Goal: Information Seeking & Learning: Learn about a topic

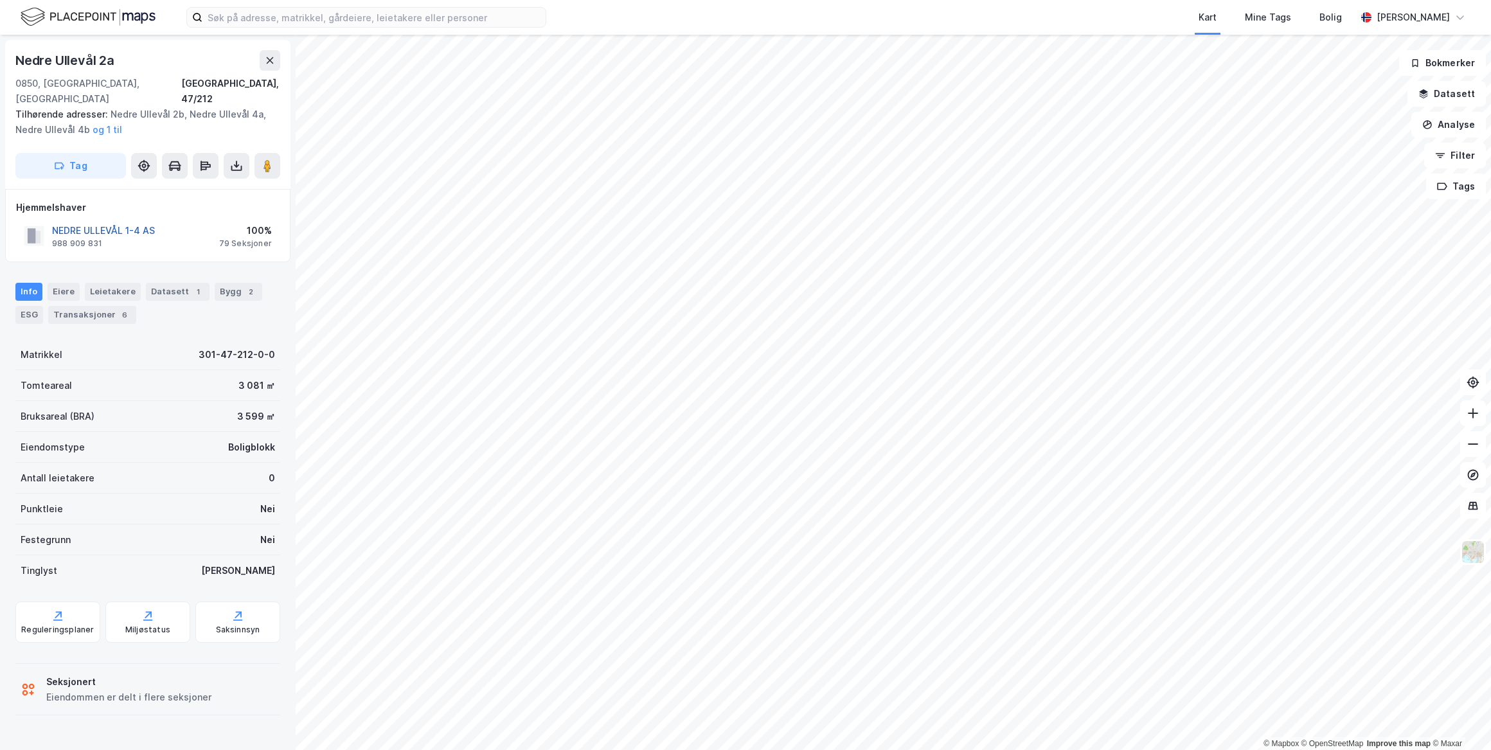
click at [0, 0] on button "NEDRE ULLEVÅL 1-4 AS" at bounding box center [0, 0] width 0 height 0
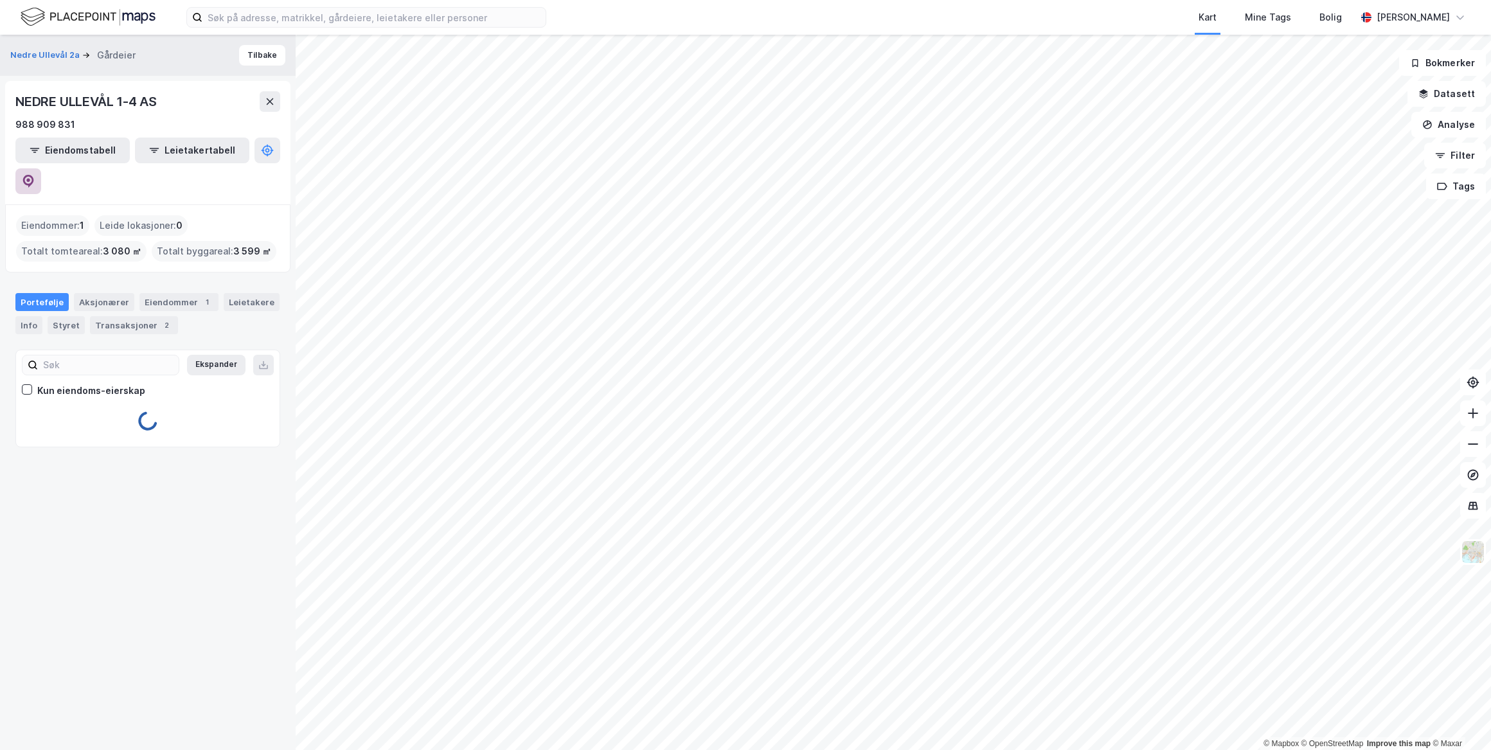
click at [35, 175] on icon at bounding box center [28, 181] width 13 height 13
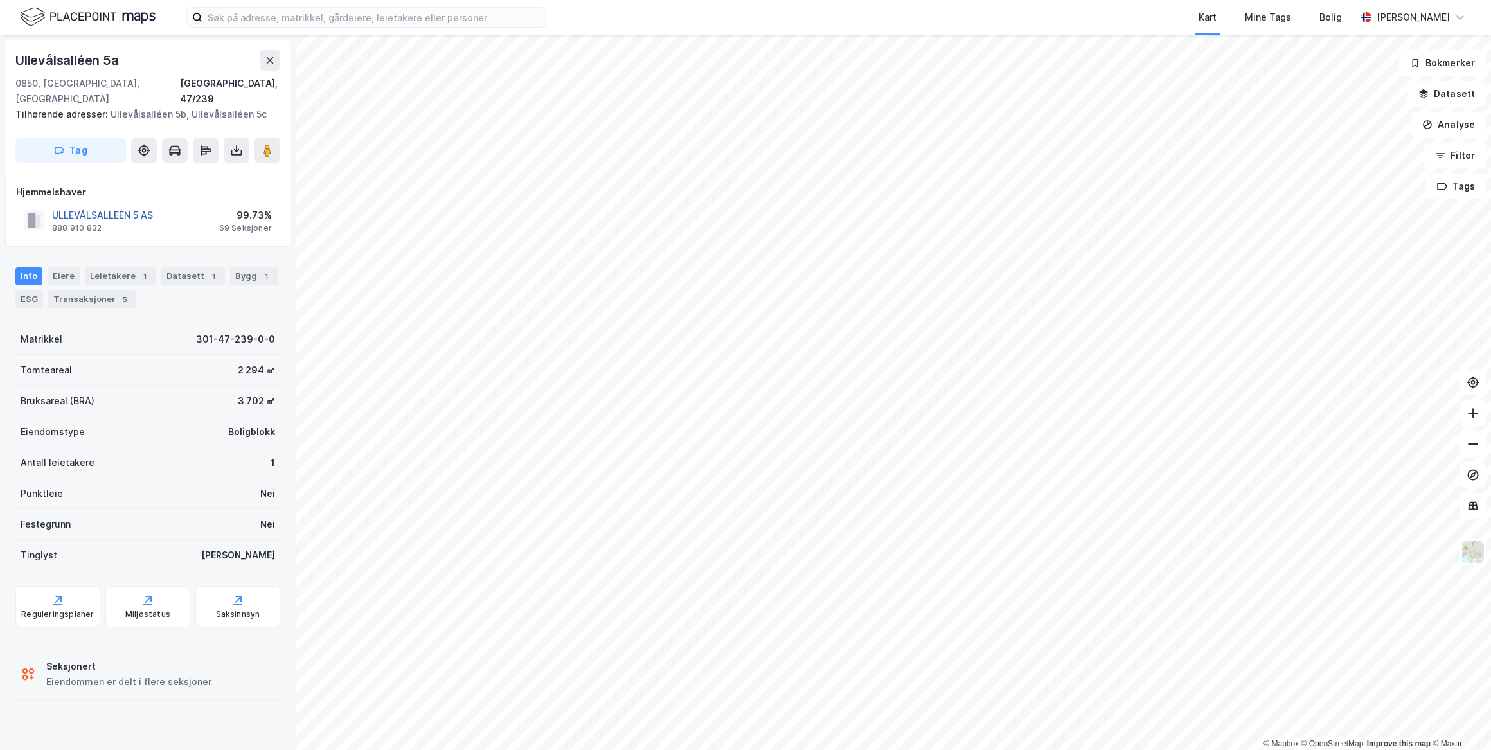
click at [0, 0] on button "ULLEVÅLSALLEEN 5 AS" at bounding box center [0, 0] width 0 height 0
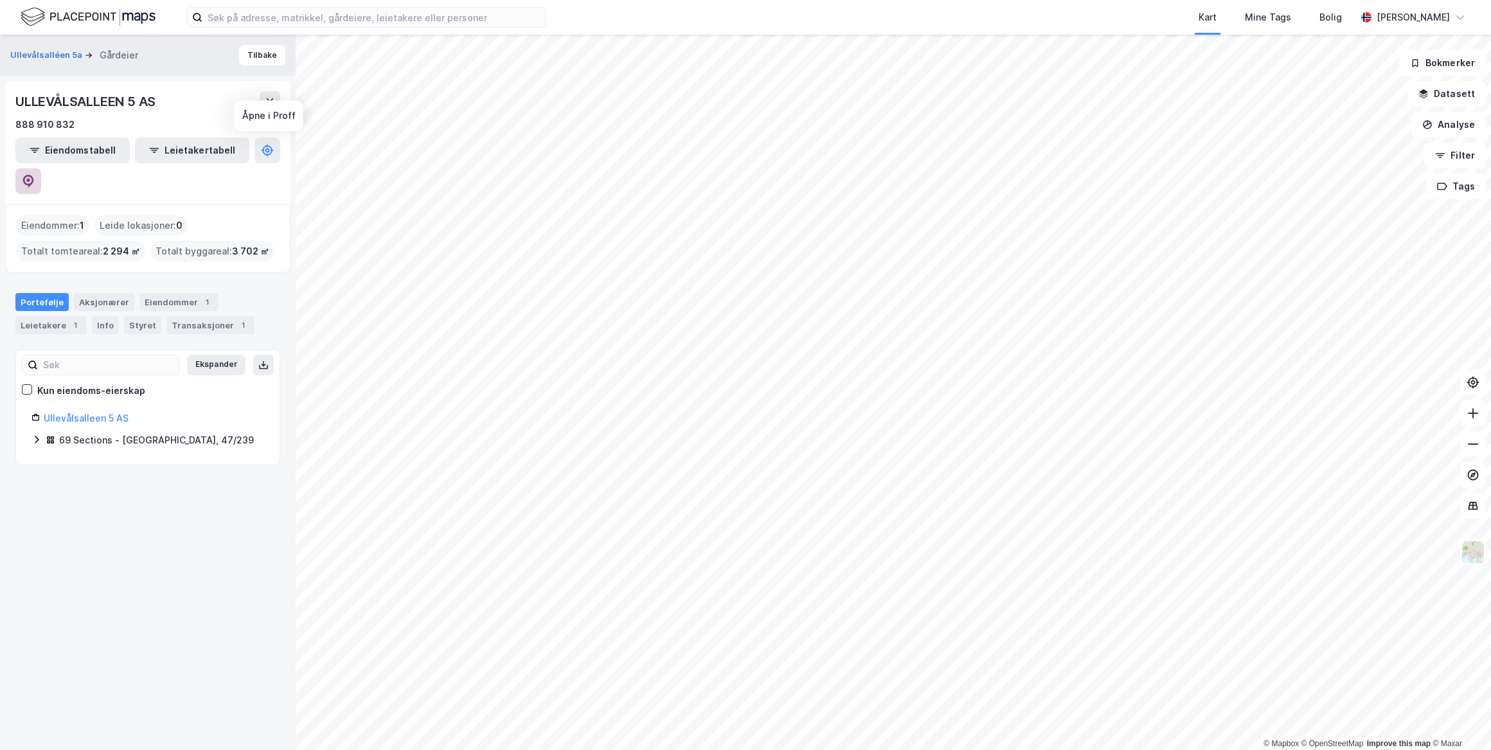
click at [35, 175] on icon at bounding box center [28, 181] width 13 height 13
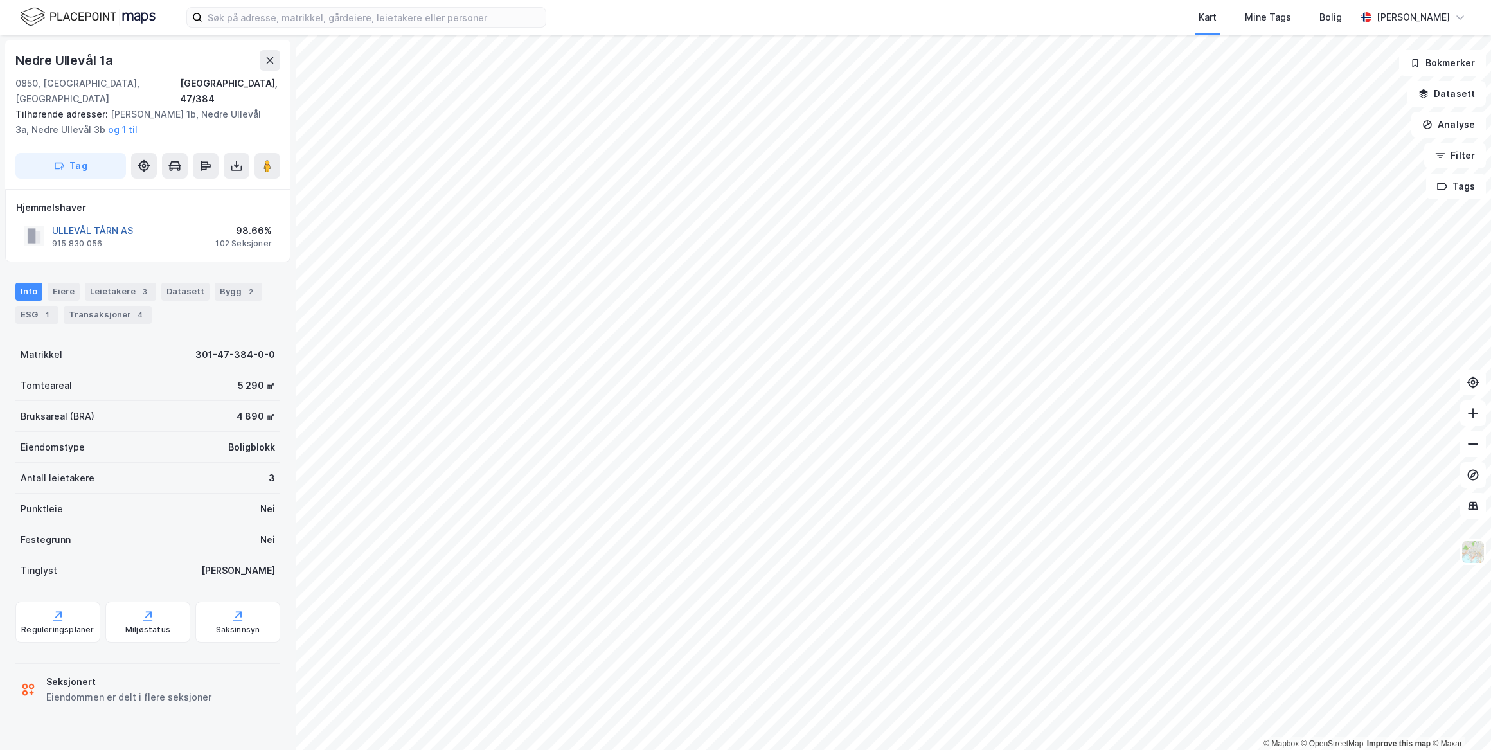
click at [0, 0] on button "ULLEVÅL TÅRN AS" at bounding box center [0, 0] width 0 height 0
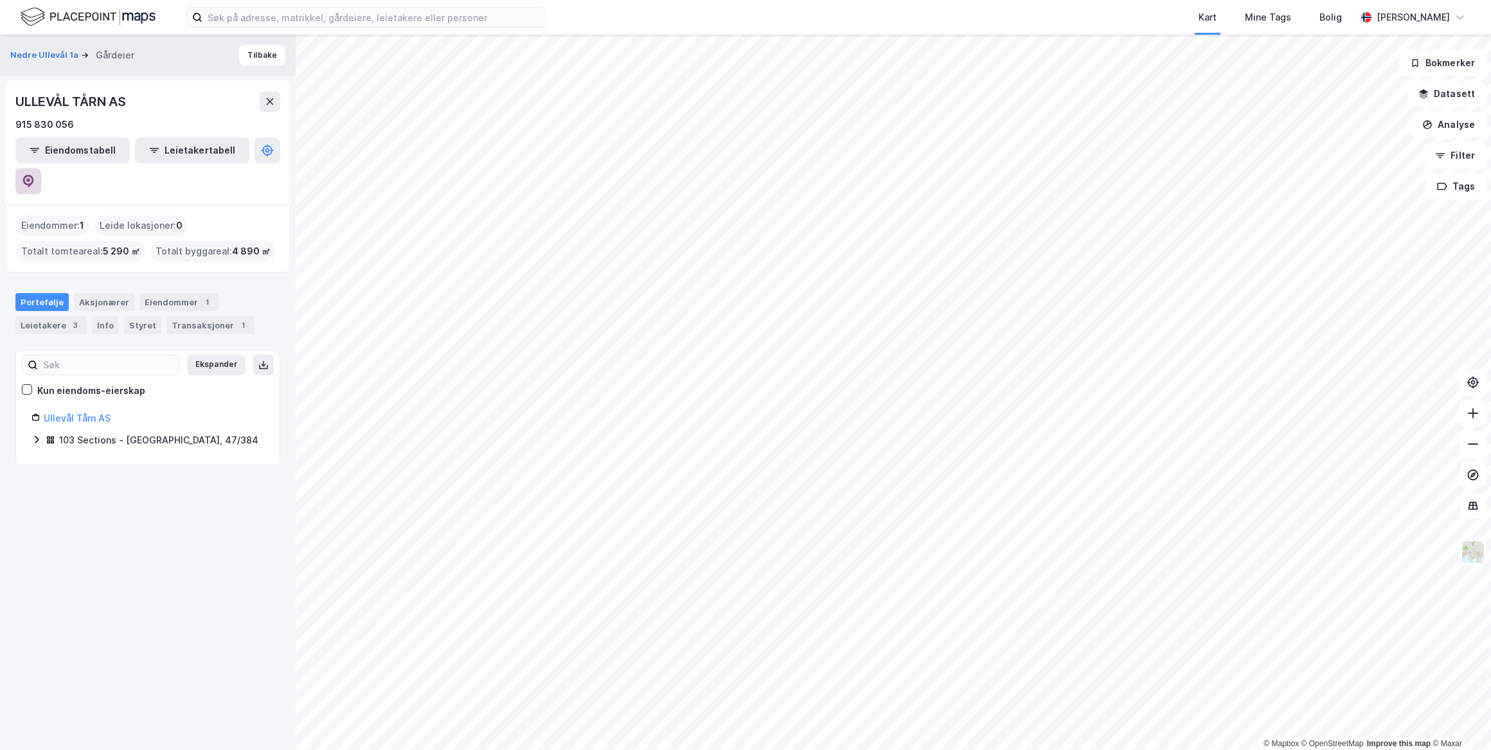
click at [41, 168] on button at bounding box center [28, 181] width 26 height 26
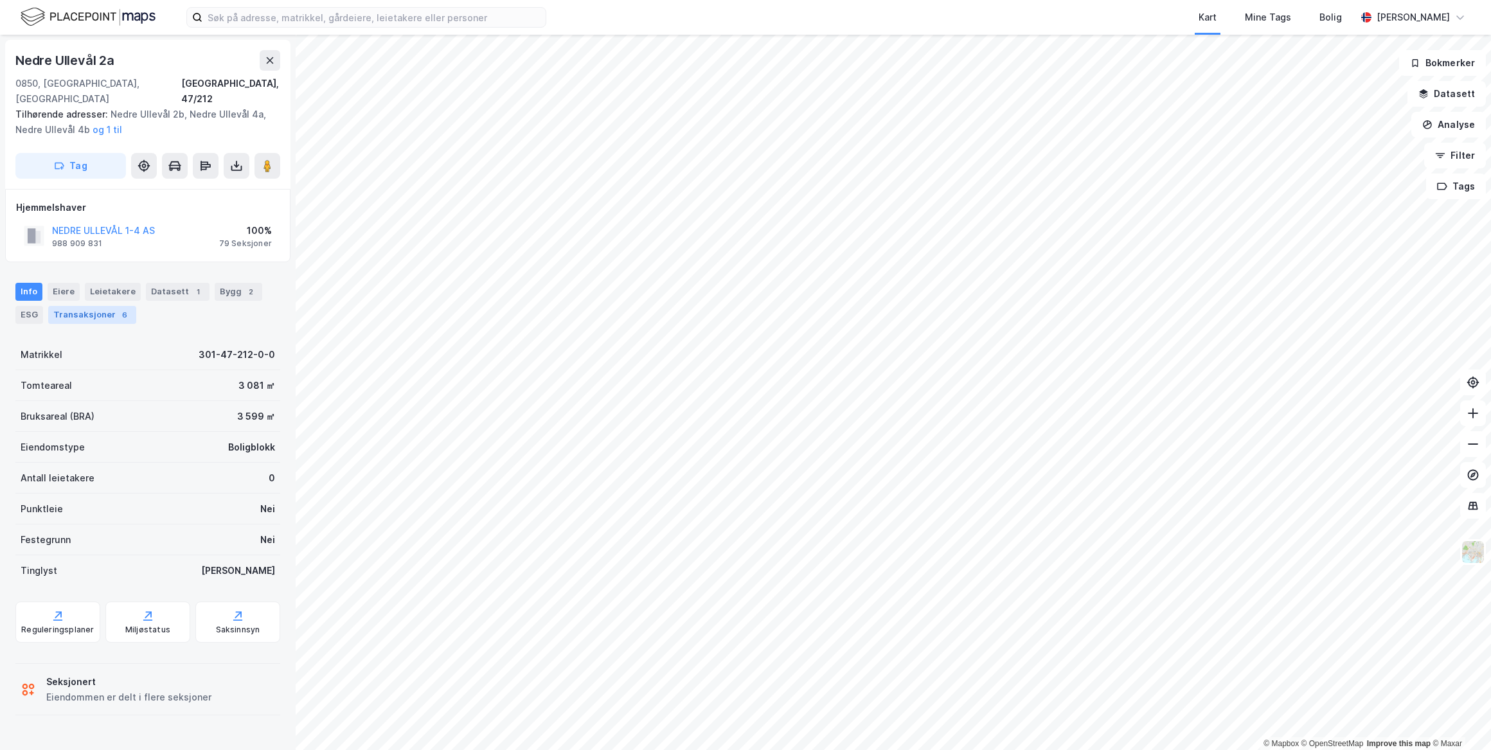
click at [92, 306] on div "Transaksjoner 6" at bounding box center [92, 315] width 88 height 18
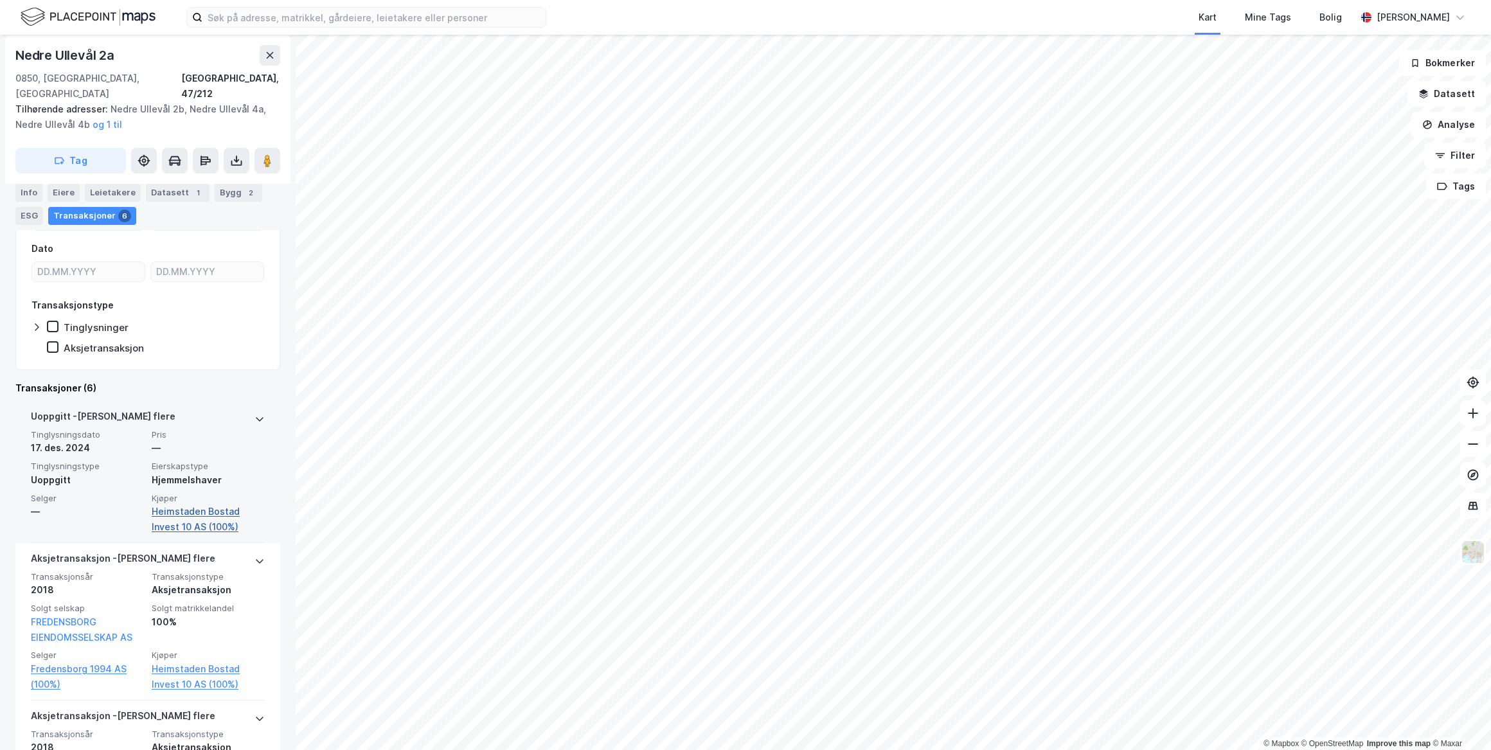
scroll to position [175, 0]
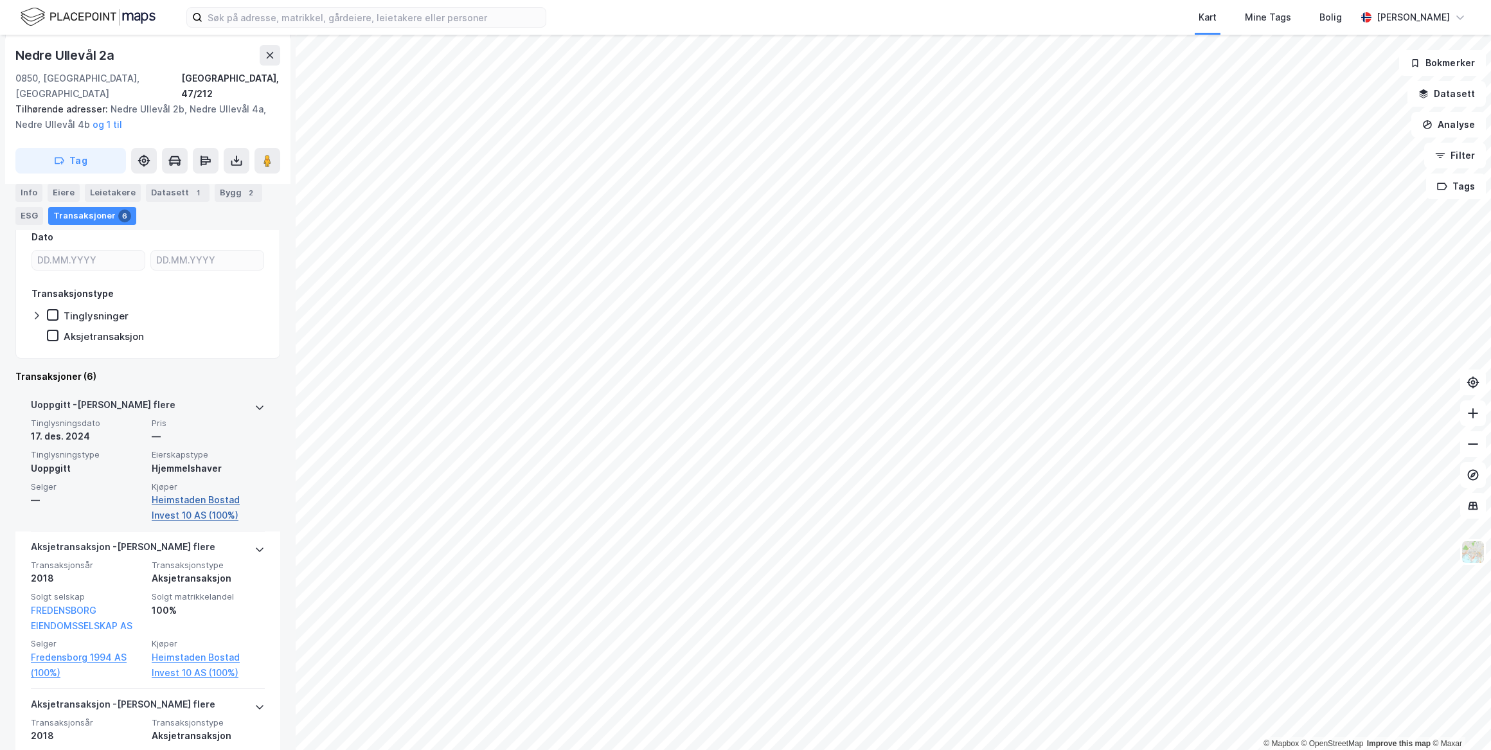
click at [199, 492] on link "Heimstaden Bostad Invest 10 AS (100%)" at bounding box center [208, 507] width 113 height 31
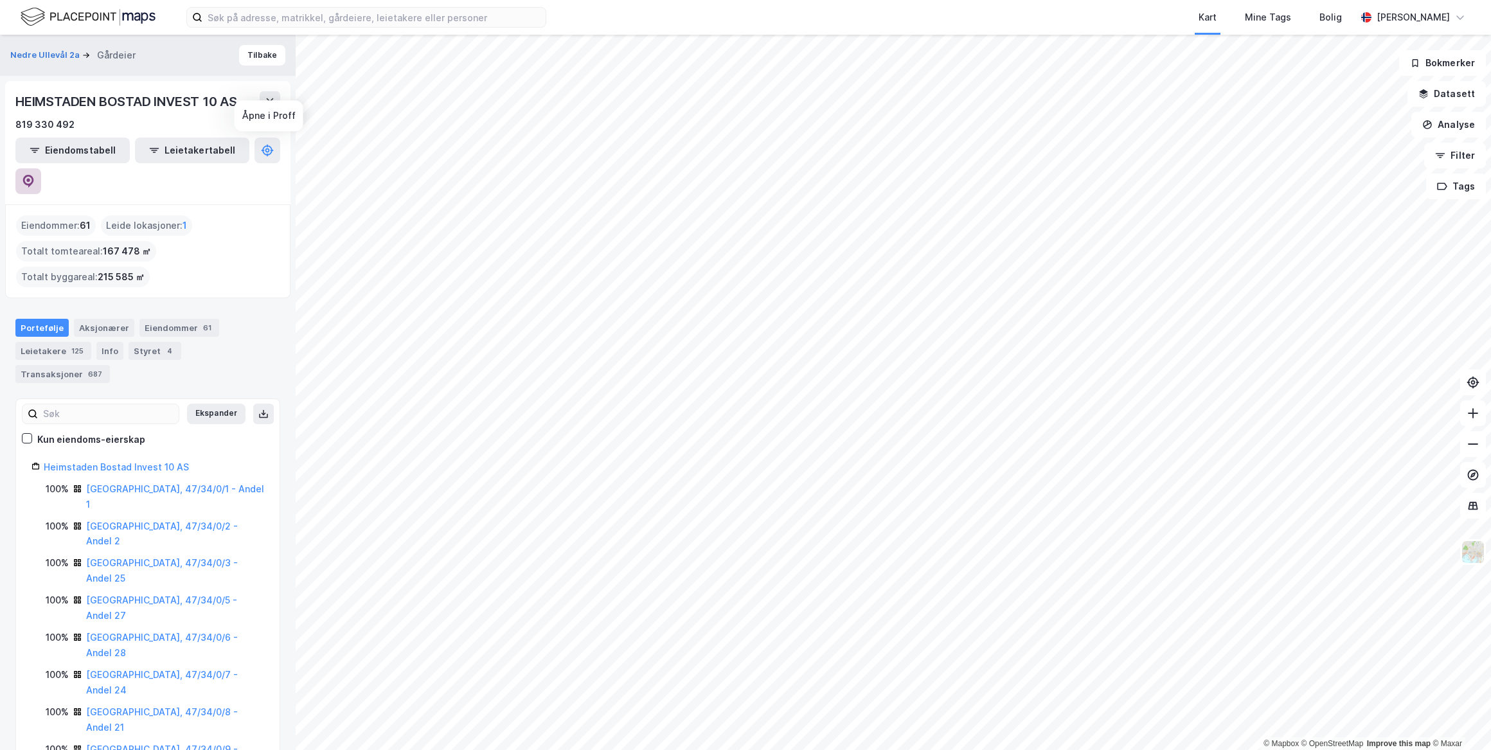
click at [34, 175] on icon at bounding box center [28, 181] width 11 height 13
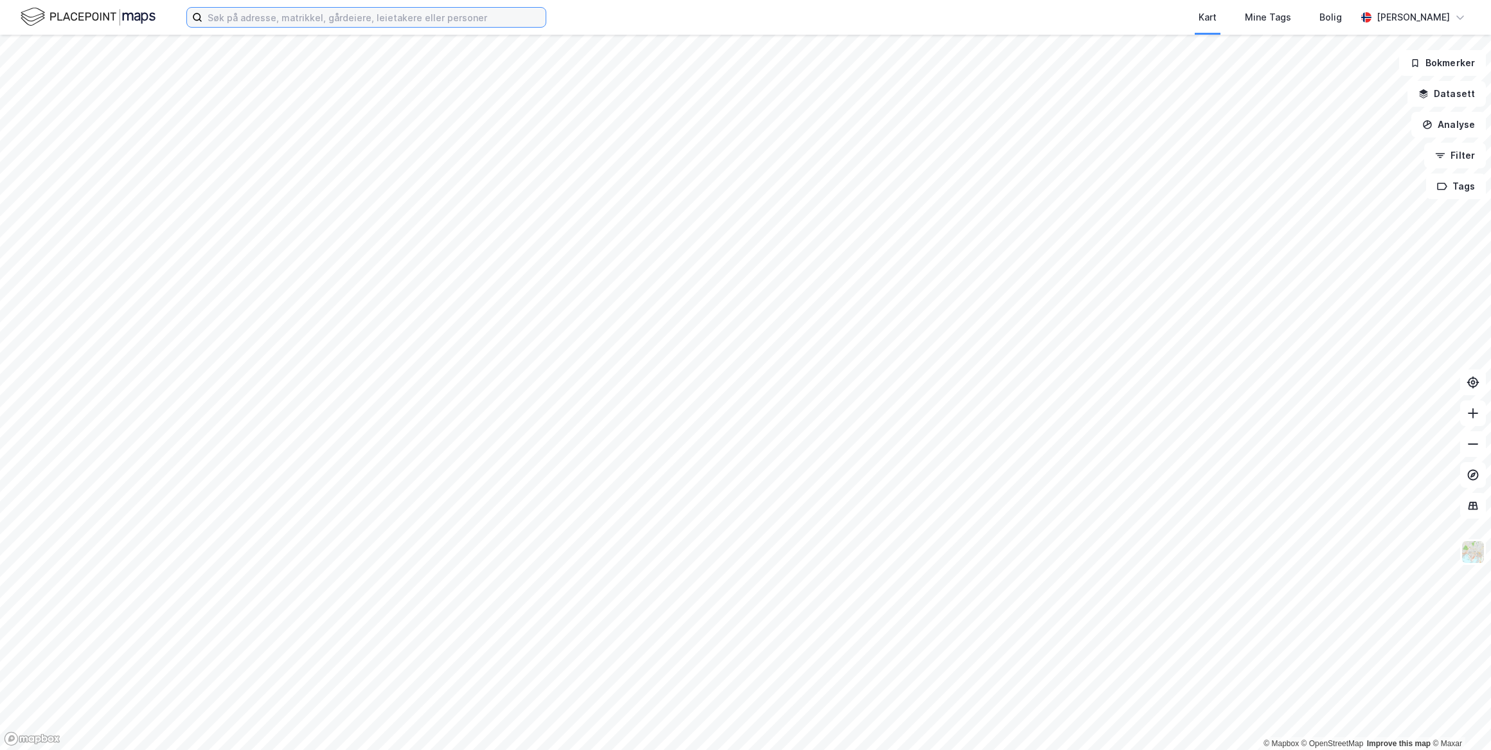
click at [402, 18] on input at bounding box center [373, 17] width 343 height 19
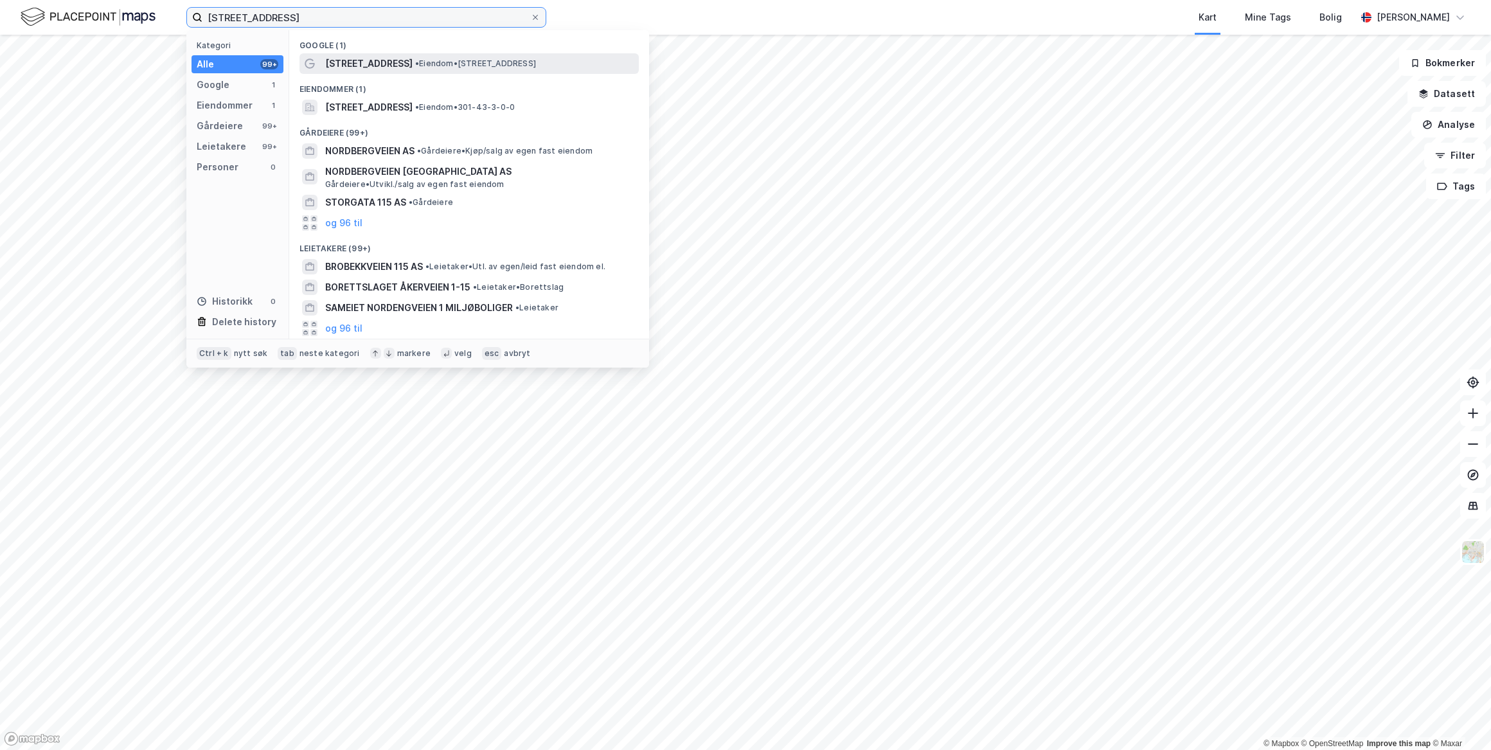
type input "[STREET_ADDRESS]"
click at [367, 69] on span "[STREET_ADDRESS]" at bounding box center [368, 63] width 87 height 15
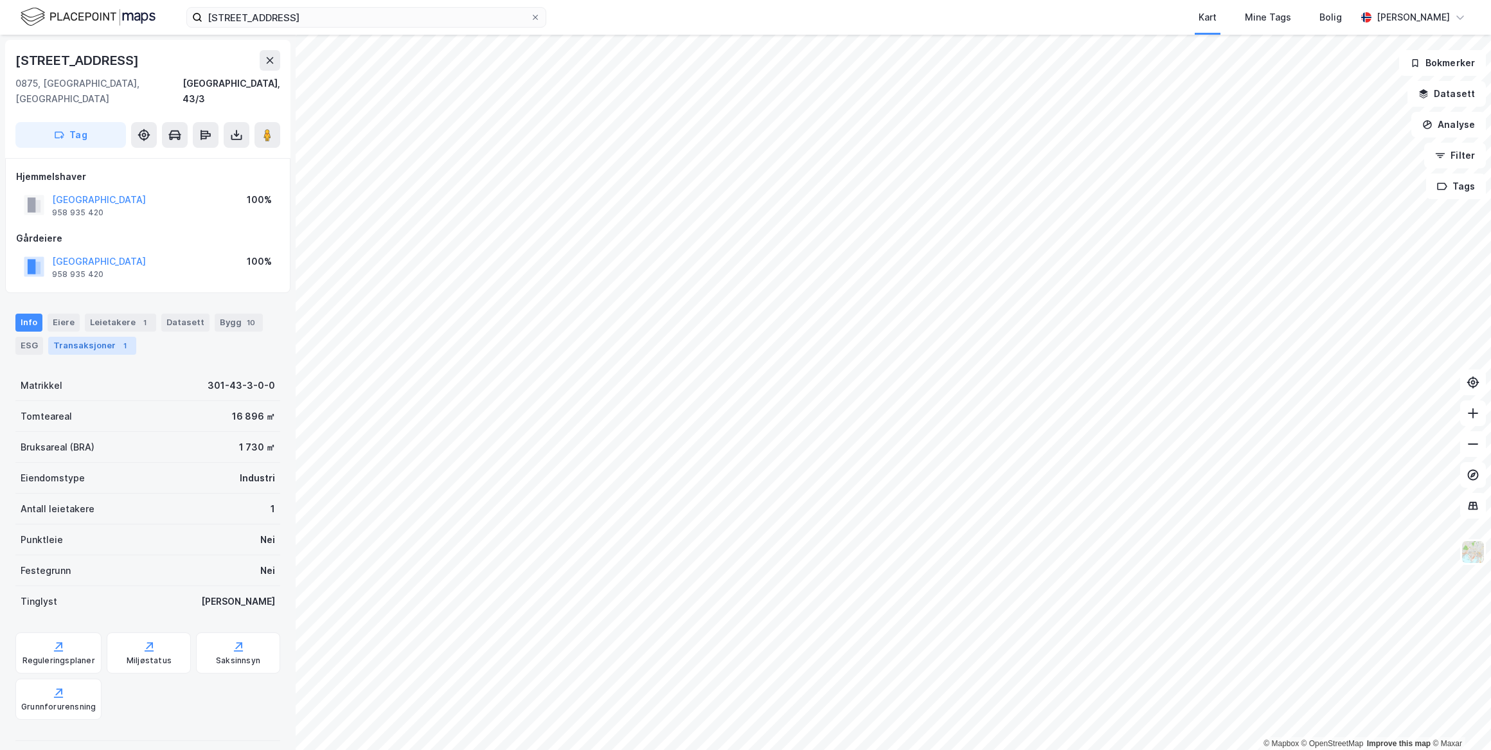
click at [109, 337] on div "Transaksjoner 1" at bounding box center [92, 346] width 88 height 18
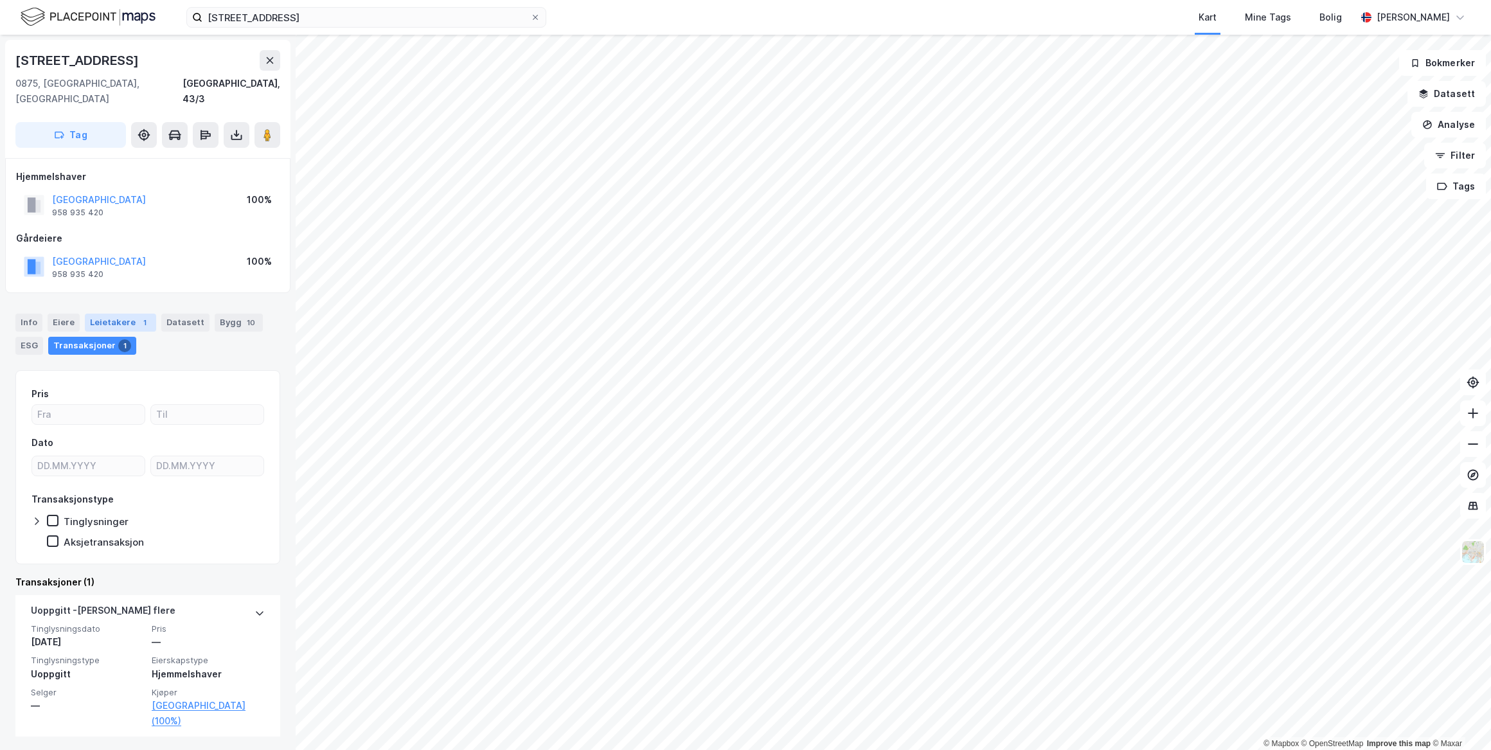
click at [134, 314] on div "Leietakere 1" at bounding box center [120, 323] width 71 height 18
